Goal: Information Seeking & Learning: Compare options

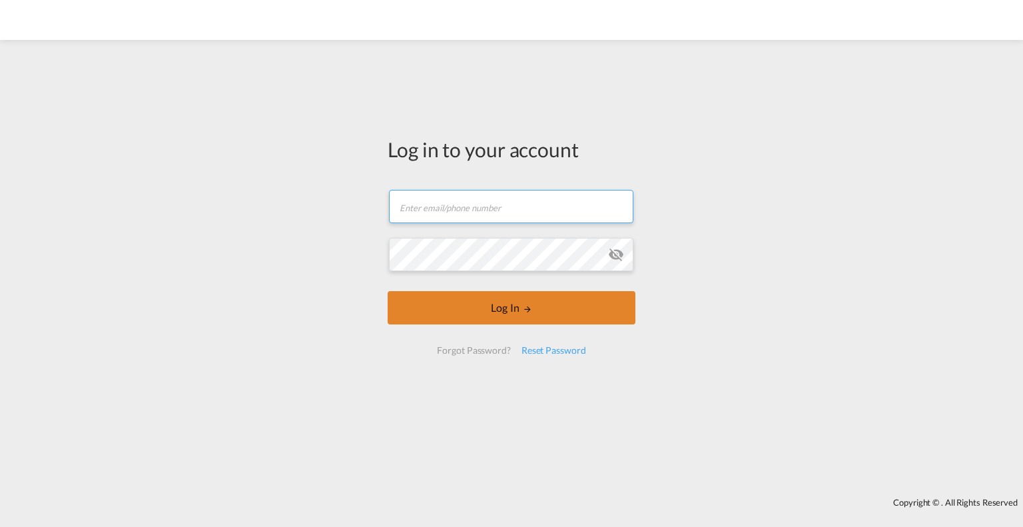
type input "[EMAIL_ADDRESS][DOMAIN_NAME]"
click at [538, 307] on button "Log In" at bounding box center [512, 307] width 248 height 33
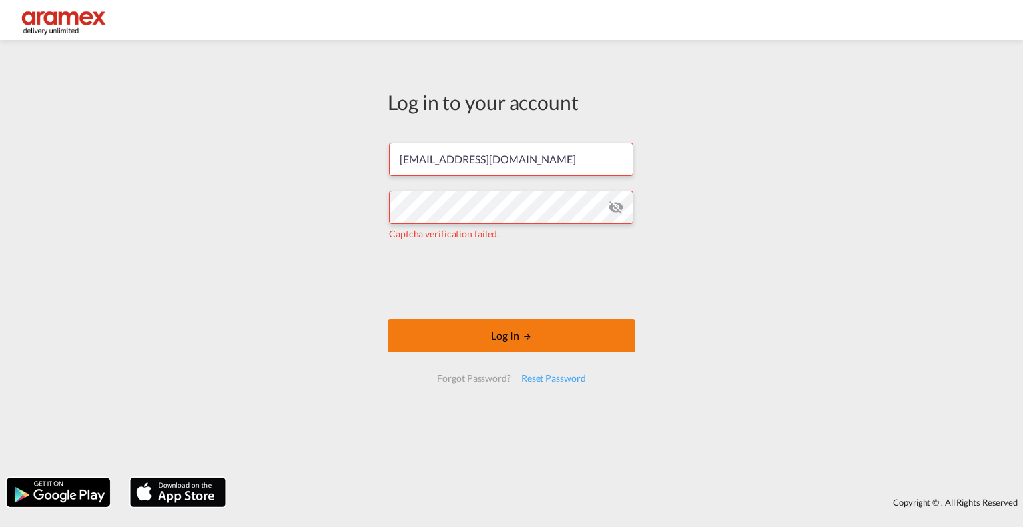
click at [469, 327] on button "Log In" at bounding box center [512, 335] width 248 height 33
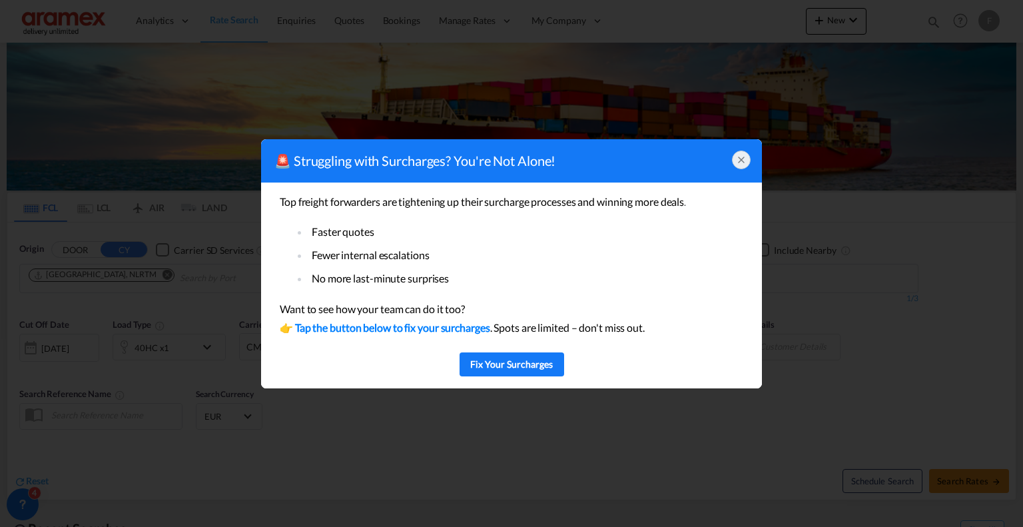
click at [738, 161] on icon at bounding box center [741, 159] width 11 height 11
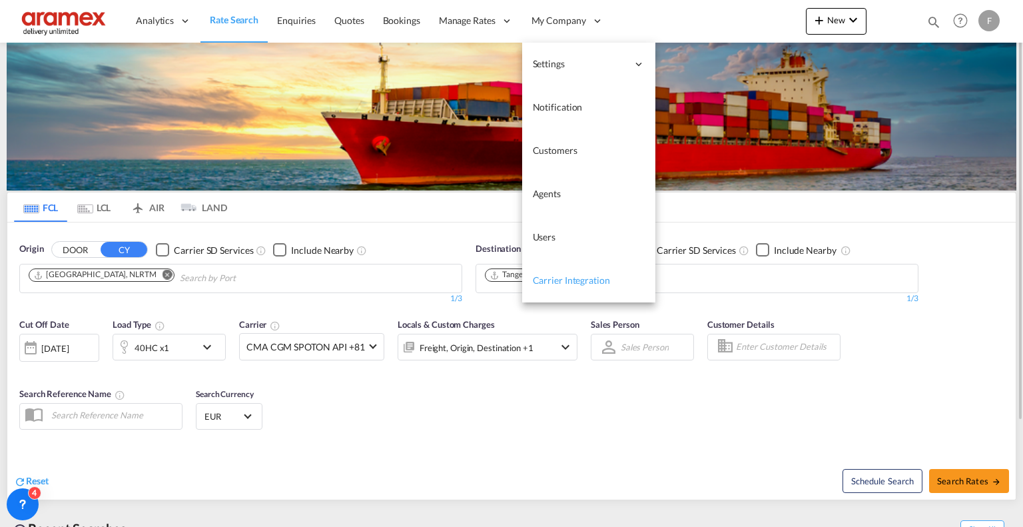
click at [575, 273] on link "Carrier Integration" at bounding box center [588, 280] width 133 height 43
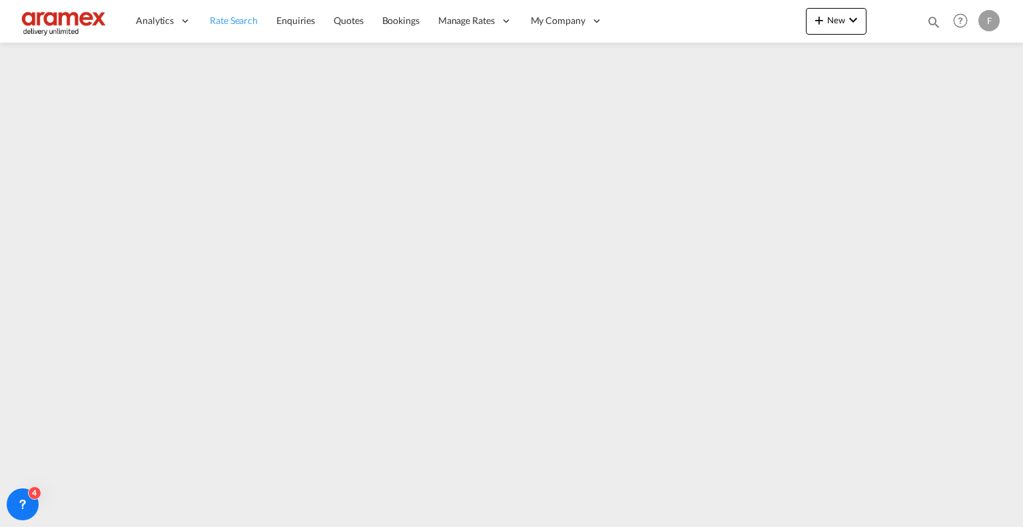
drag, startPoint x: 222, startPoint y: 28, endPoint x: 220, endPoint y: 41, distance: 13.5
click at [222, 28] on link "Rate Search" at bounding box center [233, 20] width 67 height 43
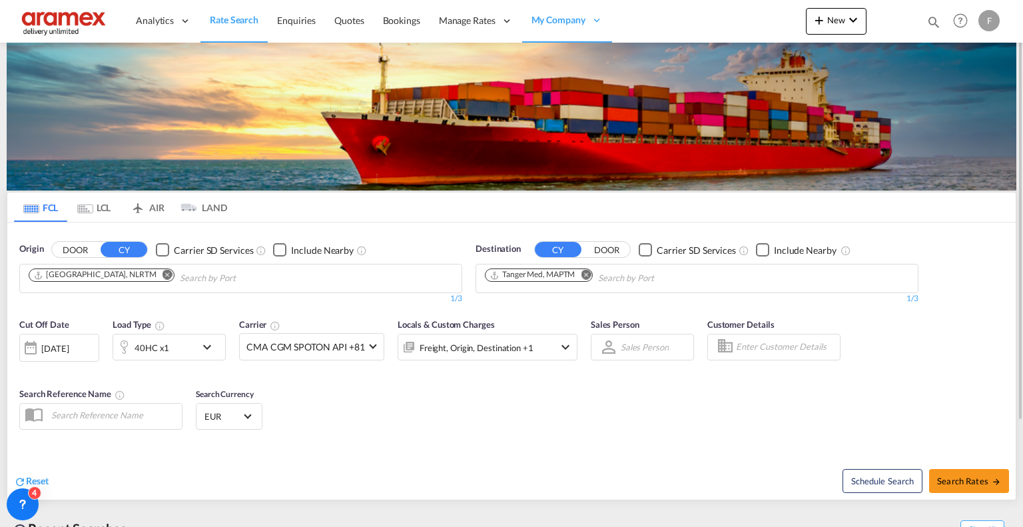
click at [154, 269] on button "Remove" at bounding box center [164, 275] width 20 height 13
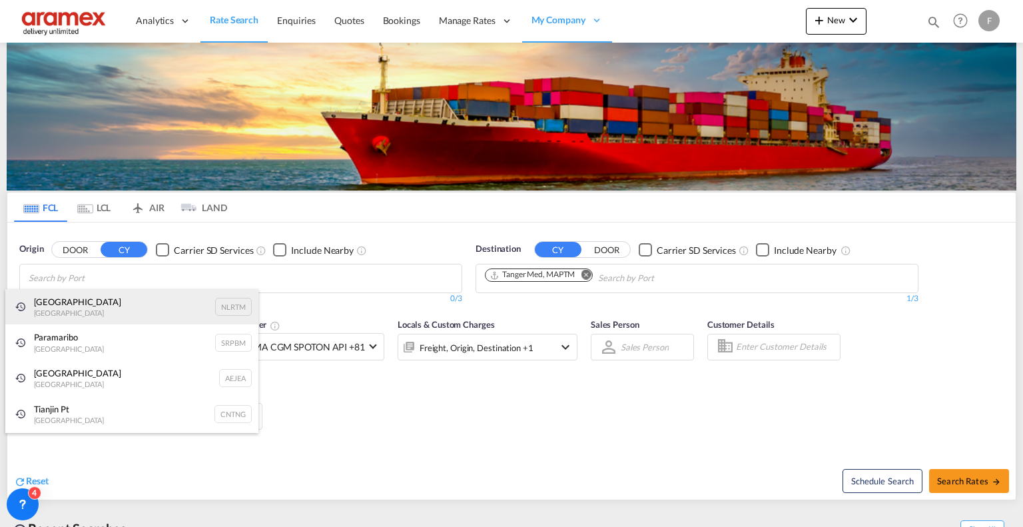
click at [184, 304] on div "[GEOGRAPHIC_DATA] [GEOGRAPHIC_DATA] NLRTM" at bounding box center [131, 307] width 253 height 36
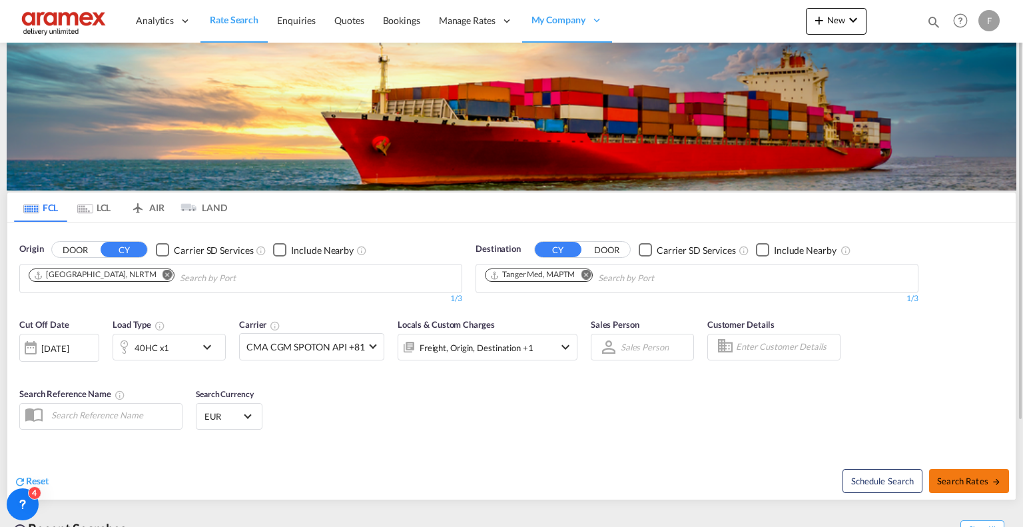
click at [860, 469] on span "Search Rates" at bounding box center [969, 480] width 64 height 11
type input "NLRTM to MAPTM / [DATE]"
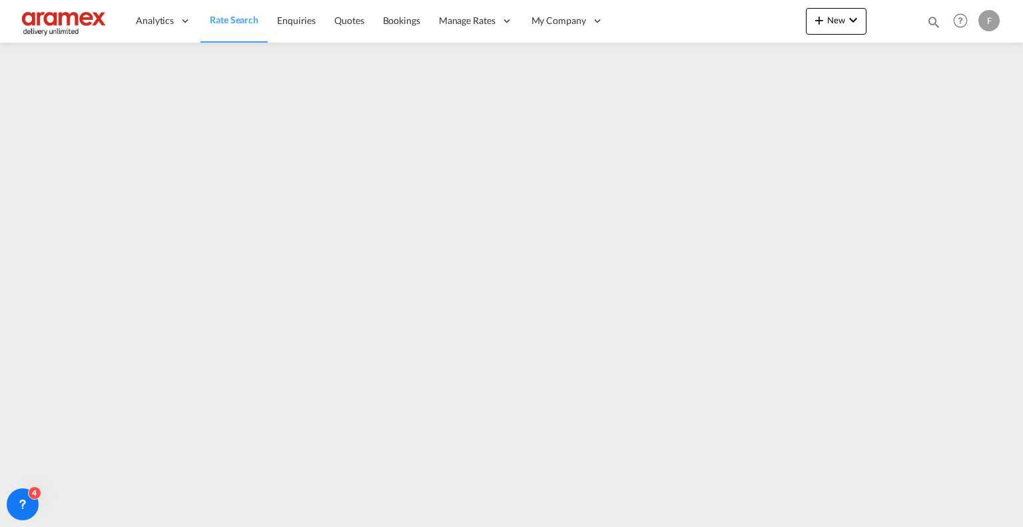
click at [35, 22] on img at bounding box center [65, 21] width 90 height 30
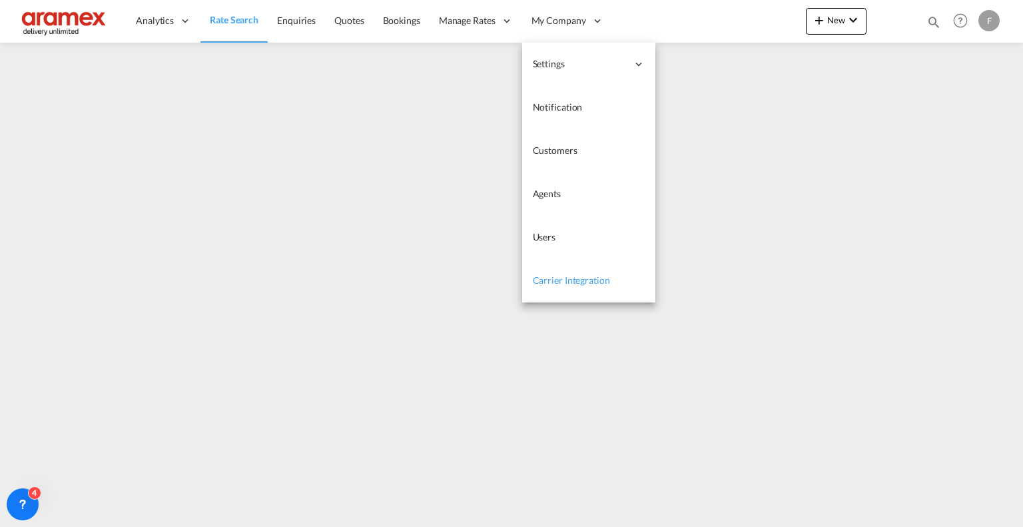
click at [580, 268] on link "Carrier Integration" at bounding box center [588, 280] width 133 height 43
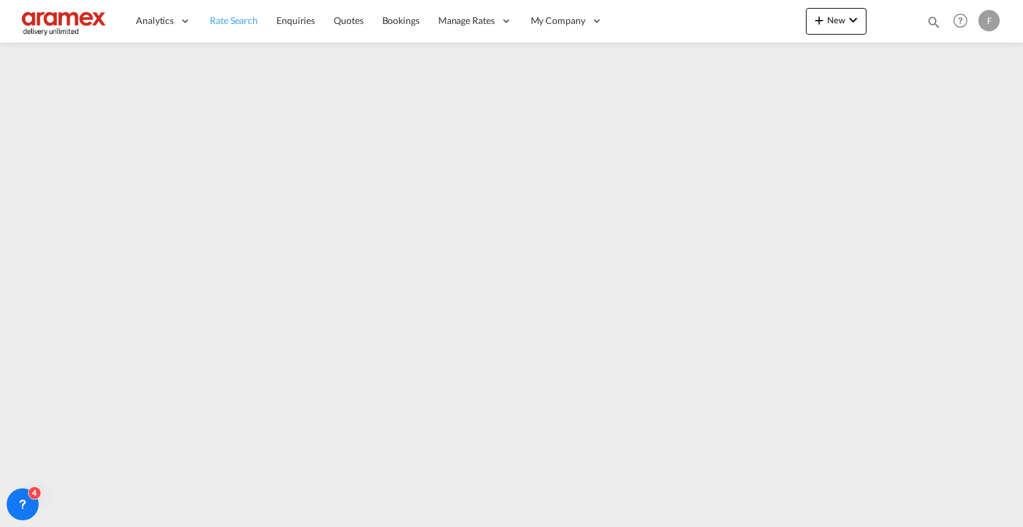
click at [225, 29] on link "Rate Search" at bounding box center [233, 20] width 67 height 43
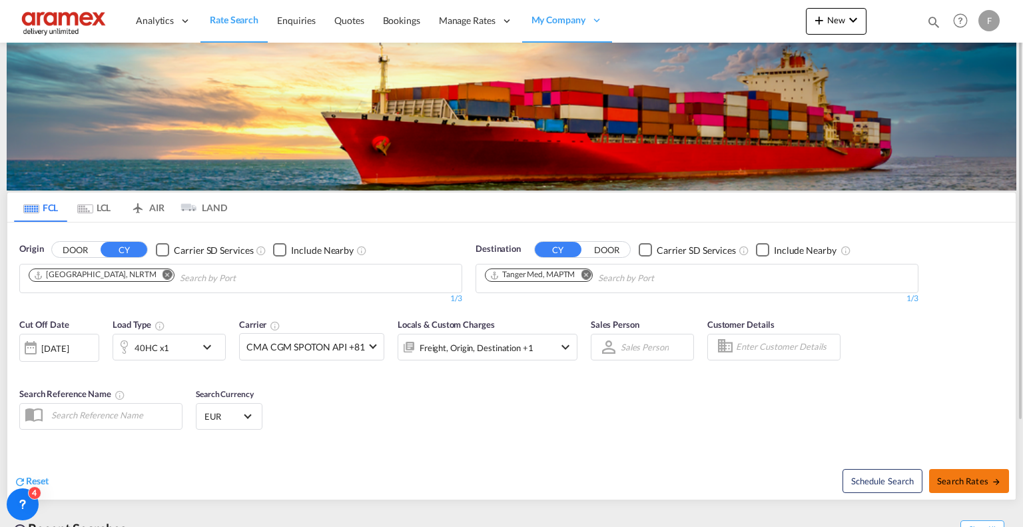
click at [860, 469] on span "Search Rates" at bounding box center [969, 480] width 64 height 11
type input "NLRTM to MAPTM / [DATE]"
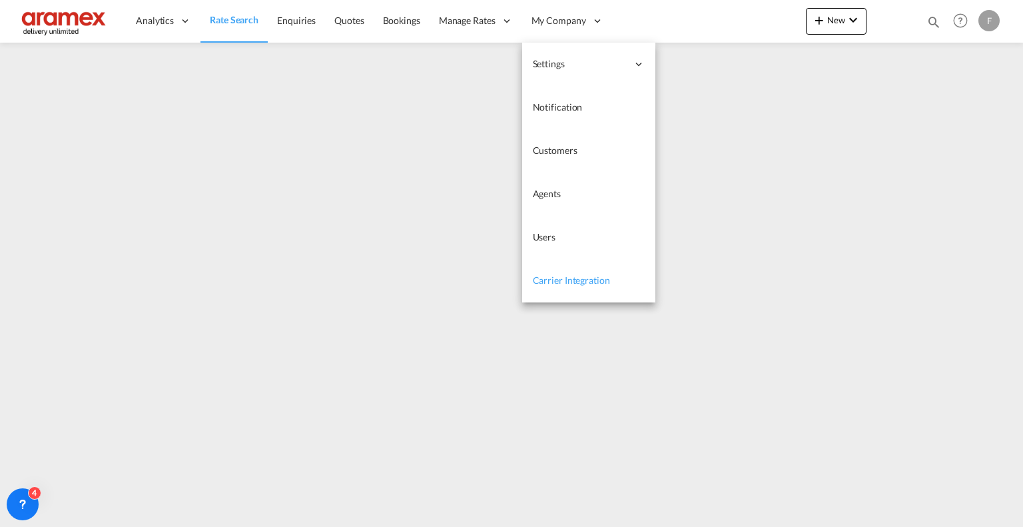
click at [589, 276] on span "Carrier Integration" at bounding box center [571, 279] width 77 height 11
